Goal: Information Seeking & Learning: Learn about a topic

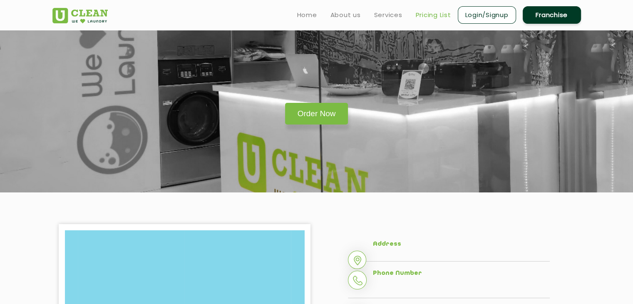
click at [425, 11] on link "Pricing List" at bounding box center [433, 15] width 35 height 10
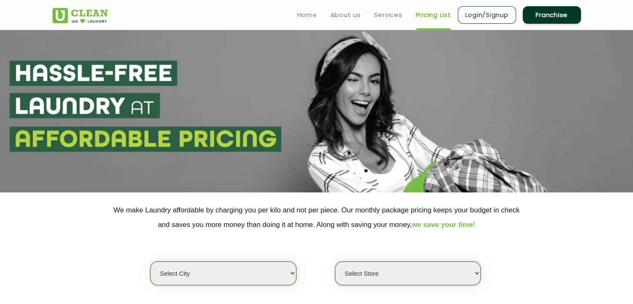
click at [268, 263] on select "Select city" at bounding box center [223, 273] width 146 height 24
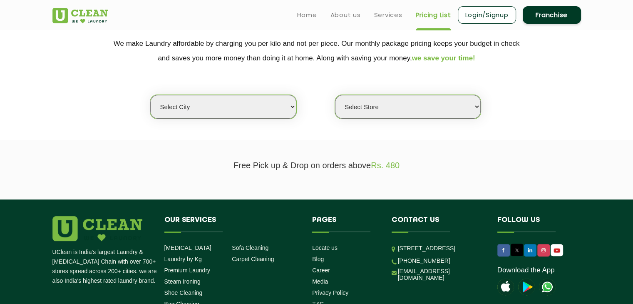
scroll to position [168, 0]
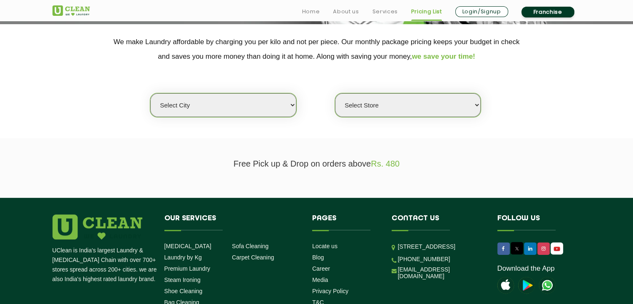
click at [209, 98] on select "Select city" at bounding box center [223, 105] width 146 height 24
select select "16"
click at [150, 93] on select "Select city [GEOGRAPHIC_DATA] [GEOGRAPHIC_DATA] [GEOGRAPHIC_DATA] [GEOGRAPHIC_D…" at bounding box center [223, 105] width 146 height 24
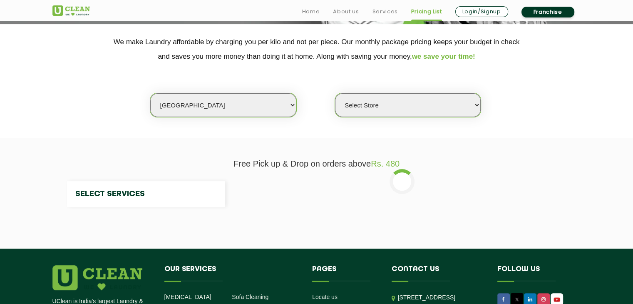
click at [386, 100] on select "Select Store" at bounding box center [408, 105] width 146 height 24
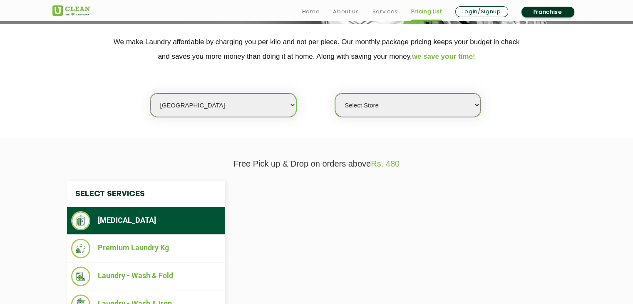
click at [411, 101] on select "Select Store" at bounding box center [408, 105] width 146 height 24
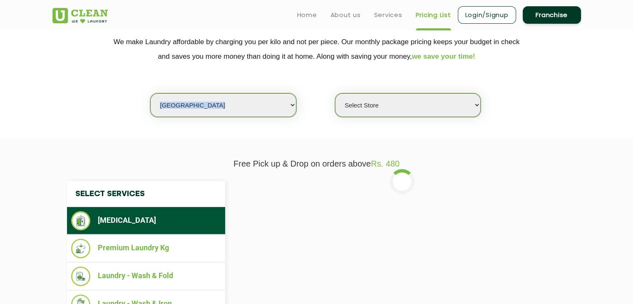
drag, startPoint x: 435, startPoint y: 127, endPoint x: 445, endPoint y: 114, distance: 16.3
click at [445, 114] on section "We make Laundry affordable by charging you per kilo and not per piece. Our mont…" at bounding box center [316, 81] width 633 height 114
click at [445, 114] on select "Select Store UClean Powai UClean Deonar UClean LBS Marg UClean Chembur UClean W…" at bounding box center [408, 105] width 146 height 24
click at [543, 110] on div "Select city [GEOGRAPHIC_DATA] [GEOGRAPHIC_DATA] [GEOGRAPHIC_DATA] [GEOGRAPHIC_D…" at bounding box center [316, 91] width 541 height 54
click at [470, 102] on select "Select Store UClean Powai UClean Deonar UClean LBS Marg UClean Chembur UClean W…" at bounding box center [408, 105] width 146 height 24
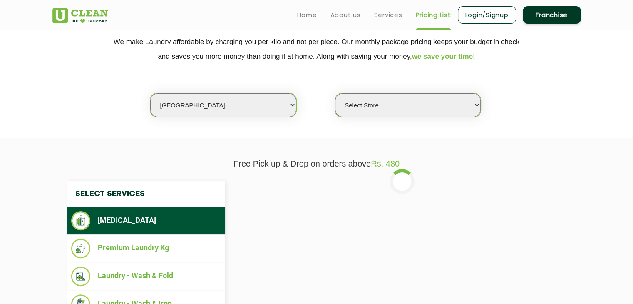
select select "47"
click at [335, 93] on select "Select Store UClean Powai UClean Deonar UClean LBS Marg UClean Chembur UClean W…" at bounding box center [408, 105] width 146 height 24
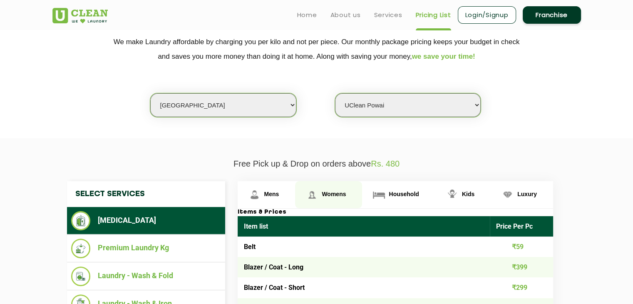
click at [279, 191] on span "Womens" at bounding box center [271, 194] width 15 height 7
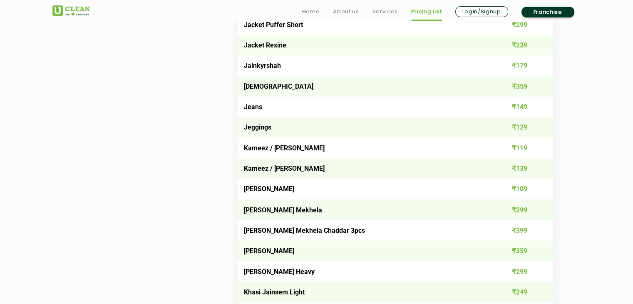
scroll to position [1541, 0]
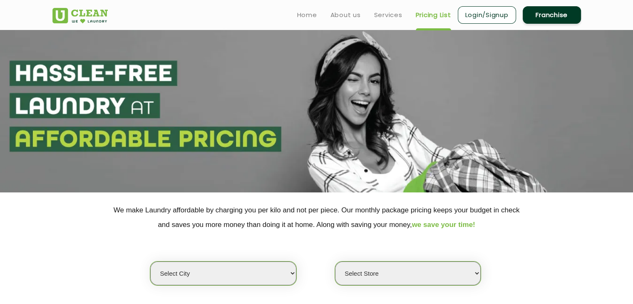
scroll to position [261, 0]
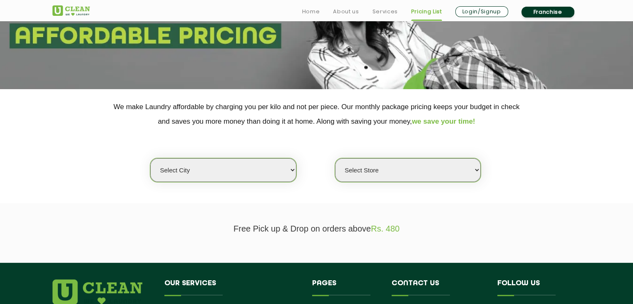
scroll to position [137, 0]
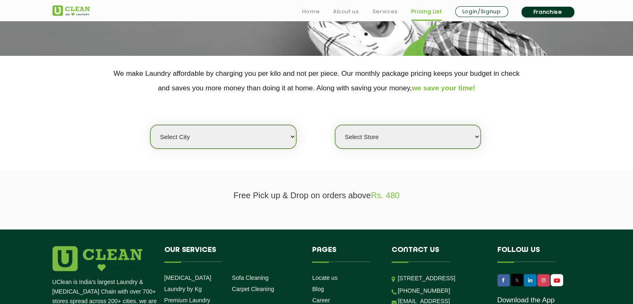
click at [179, 139] on select "Select city" at bounding box center [223, 137] width 146 height 24
click at [179, 139] on select "Select city [GEOGRAPHIC_DATA] [GEOGRAPHIC_DATA] [GEOGRAPHIC_DATA] [GEOGRAPHIC_D…" at bounding box center [223, 137] width 146 height 24
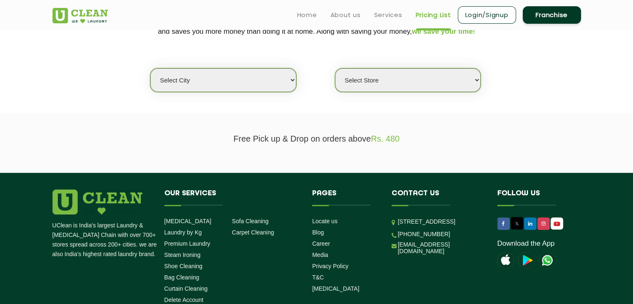
click at [169, 80] on select "Select city [GEOGRAPHIC_DATA] [GEOGRAPHIC_DATA] [GEOGRAPHIC_DATA] [GEOGRAPHIC_D…" at bounding box center [223, 80] width 146 height 24
select select "16"
click at [150, 68] on select "Select city [GEOGRAPHIC_DATA] [GEOGRAPHIC_DATA] [GEOGRAPHIC_DATA] [GEOGRAPHIC_D…" at bounding box center [223, 80] width 146 height 24
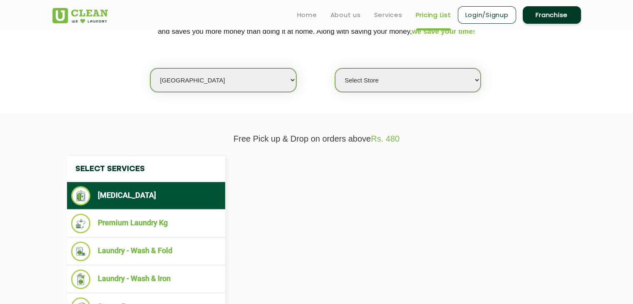
select select "0"
